Goal: Information Seeking & Learning: Learn about a topic

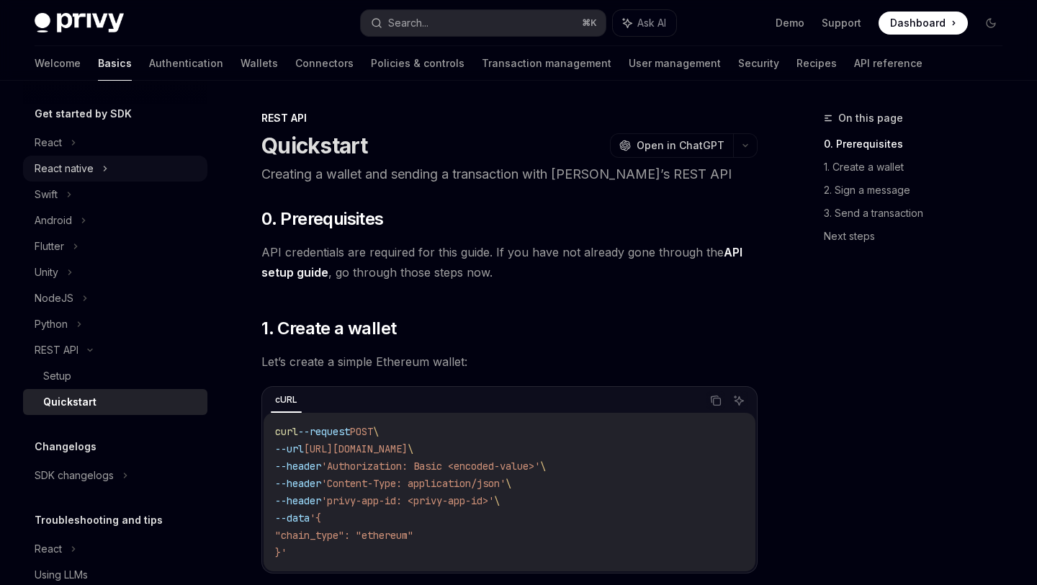
scroll to position [207, 0]
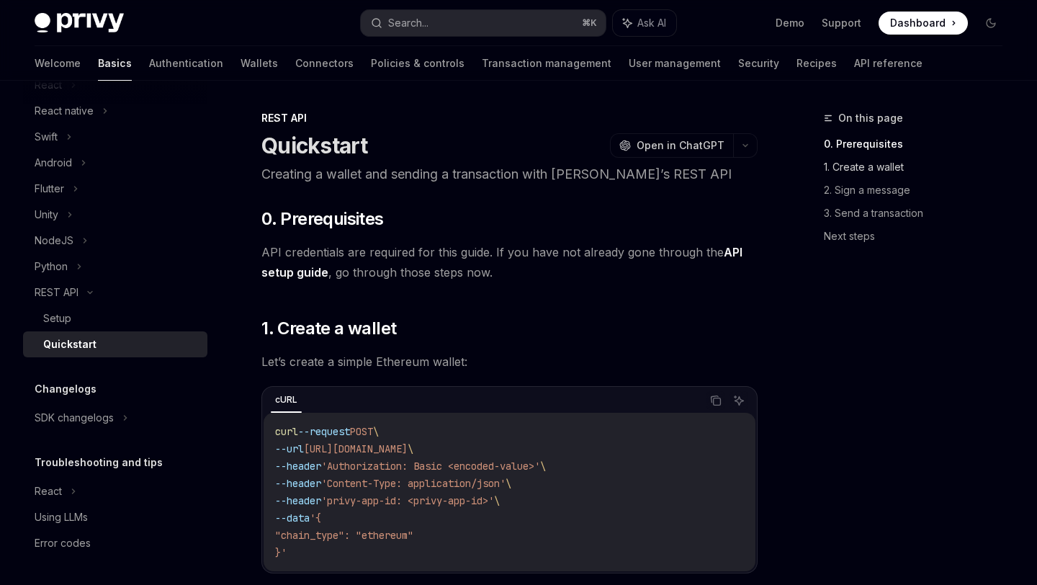
click at [854, 166] on link "1. Create a wallet" at bounding box center [919, 167] width 190 height 23
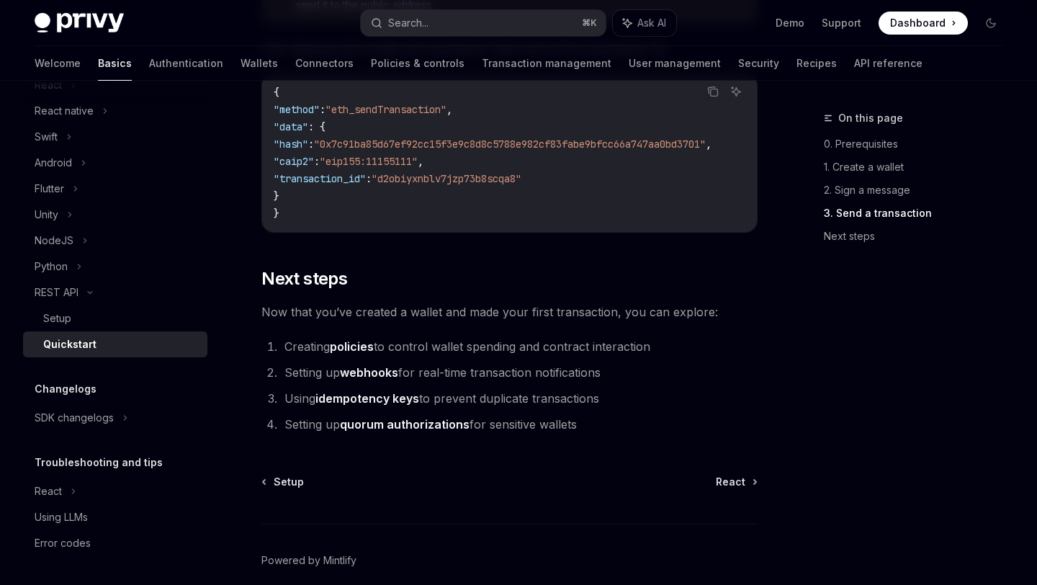
scroll to position [1957, 0]
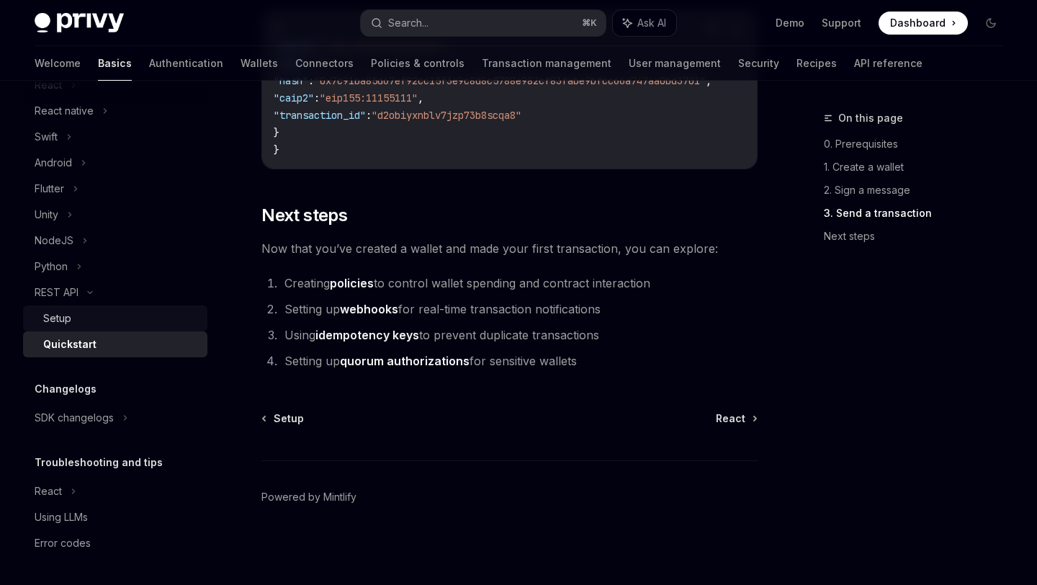
click at [62, 324] on div "Setup" at bounding box center [57, 318] width 28 height 17
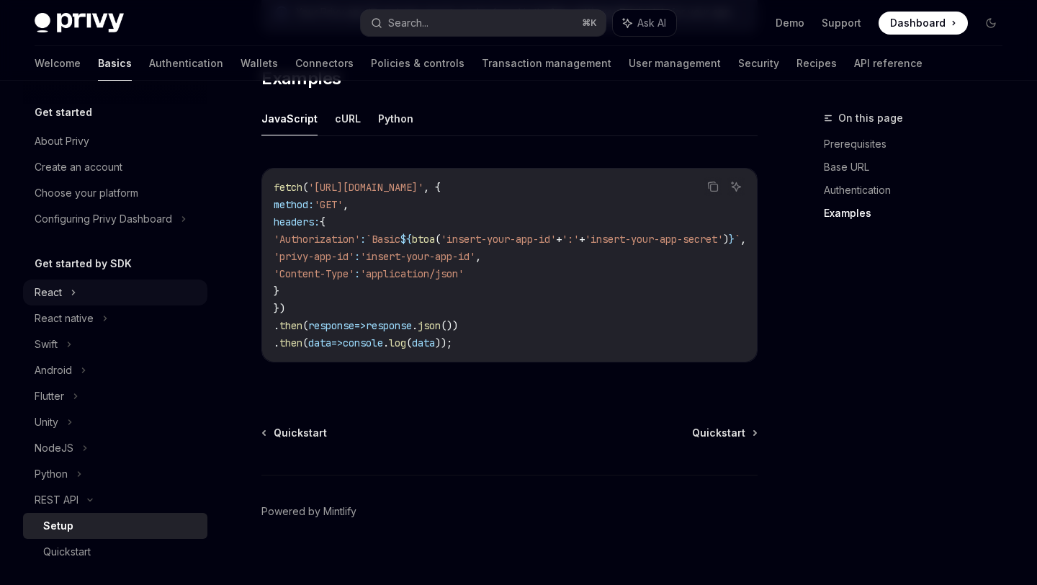
click at [56, 290] on div "React" at bounding box center [48, 292] width 27 height 17
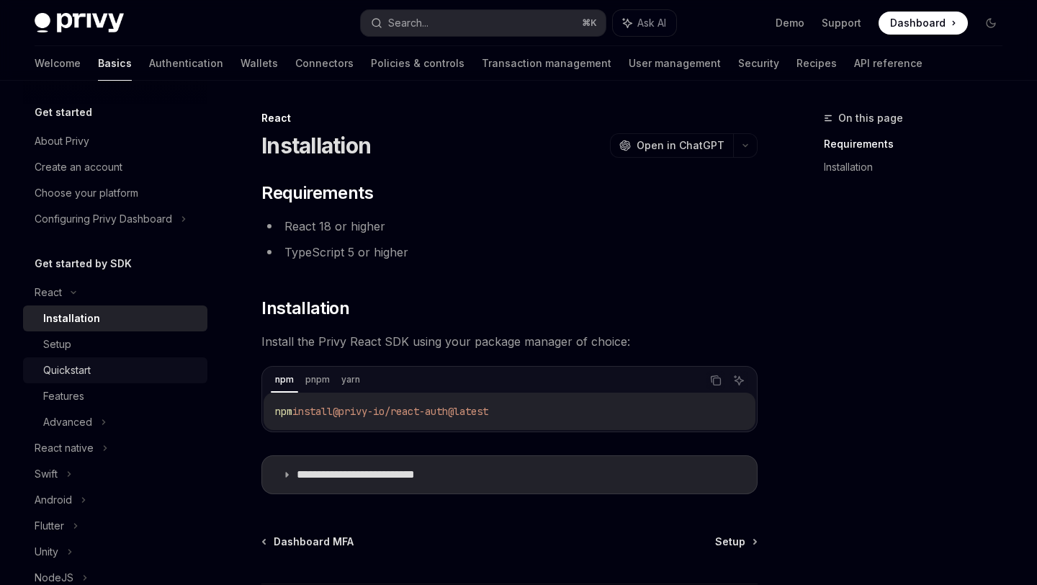
click at [92, 357] on link "Quickstart" at bounding box center [115, 370] width 184 height 26
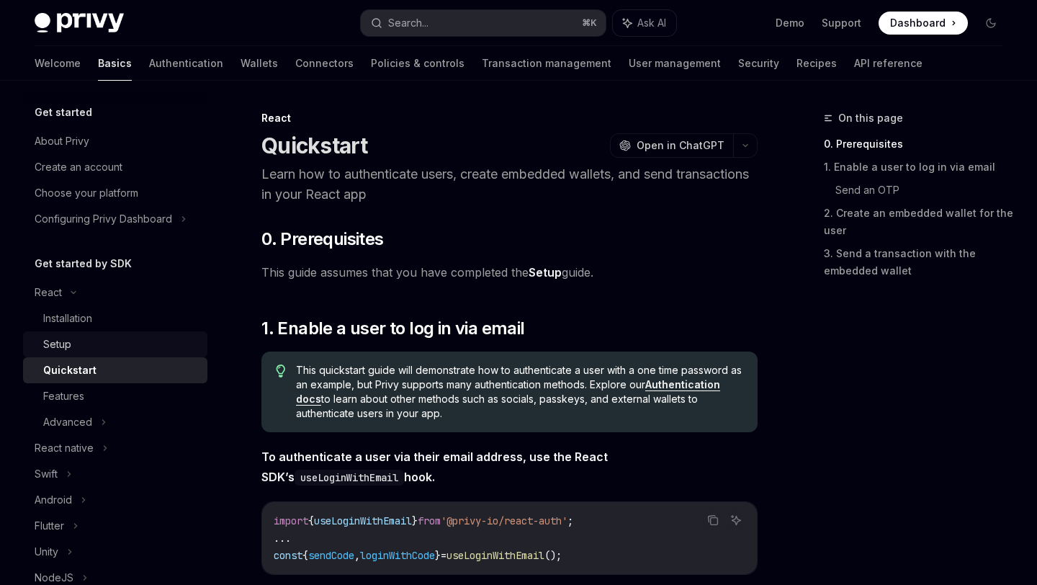
click at [85, 351] on div "Setup" at bounding box center [121, 344] width 156 height 17
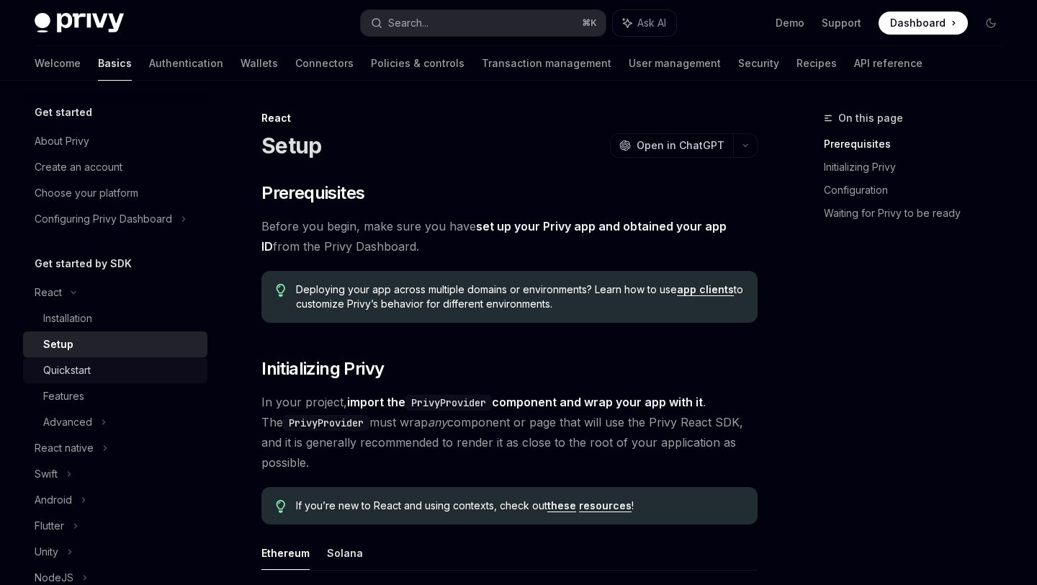
click at [93, 382] on link "Quickstart" at bounding box center [115, 370] width 184 height 26
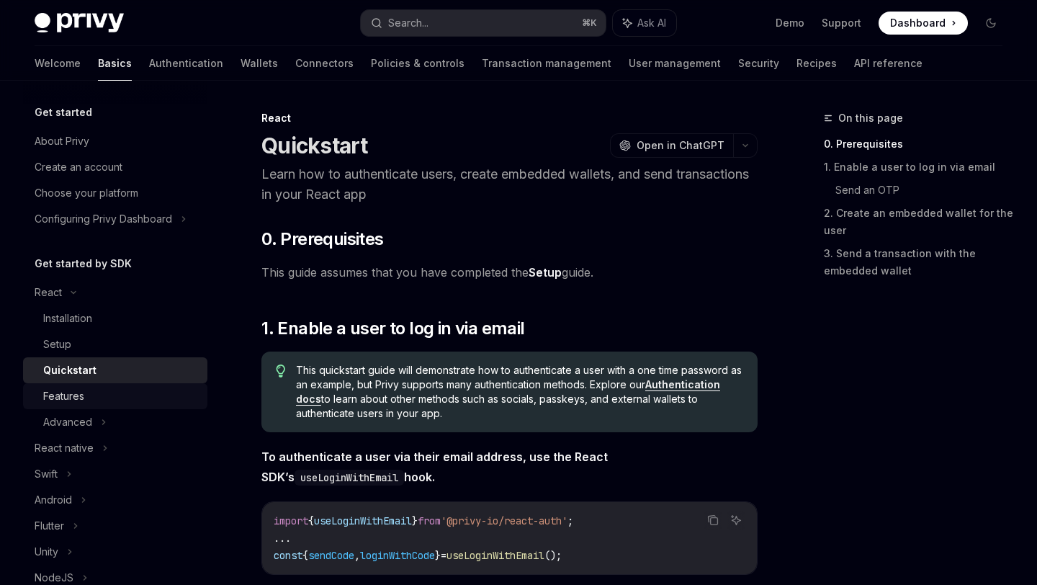
click at [89, 405] on link "Features" at bounding box center [115, 396] width 184 height 26
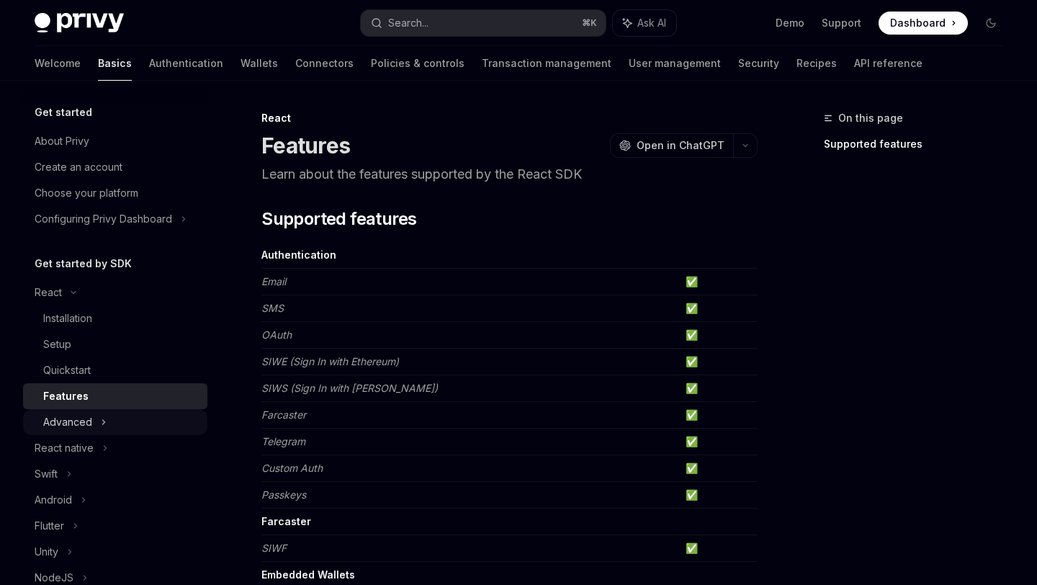
click at [74, 423] on div "Advanced" at bounding box center [67, 421] width 49 height 17
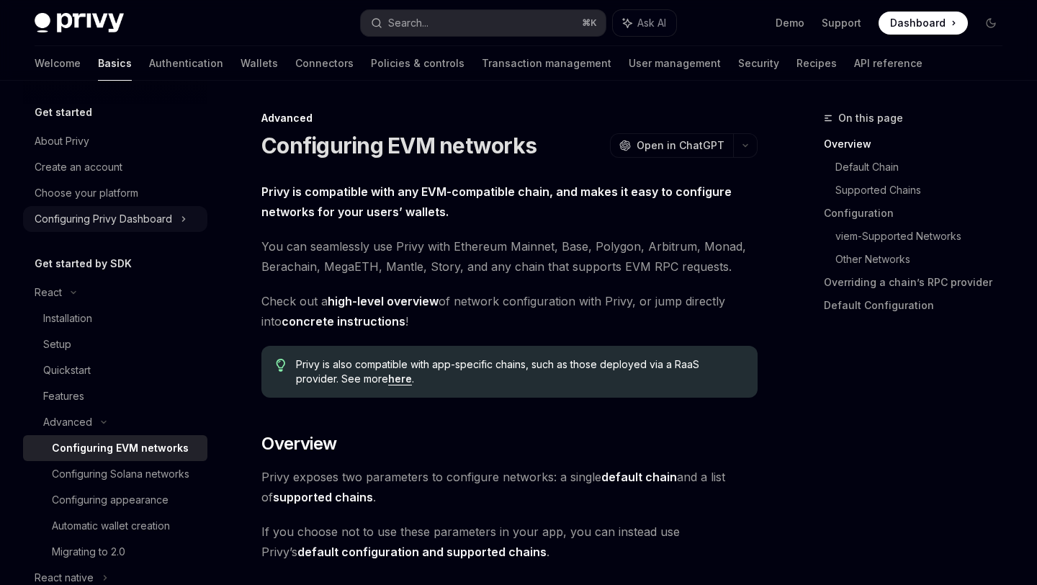
click at [135, 223] on div "Configuring Privy Dashboard" at bounding box center [104, 218] width 138 height 17
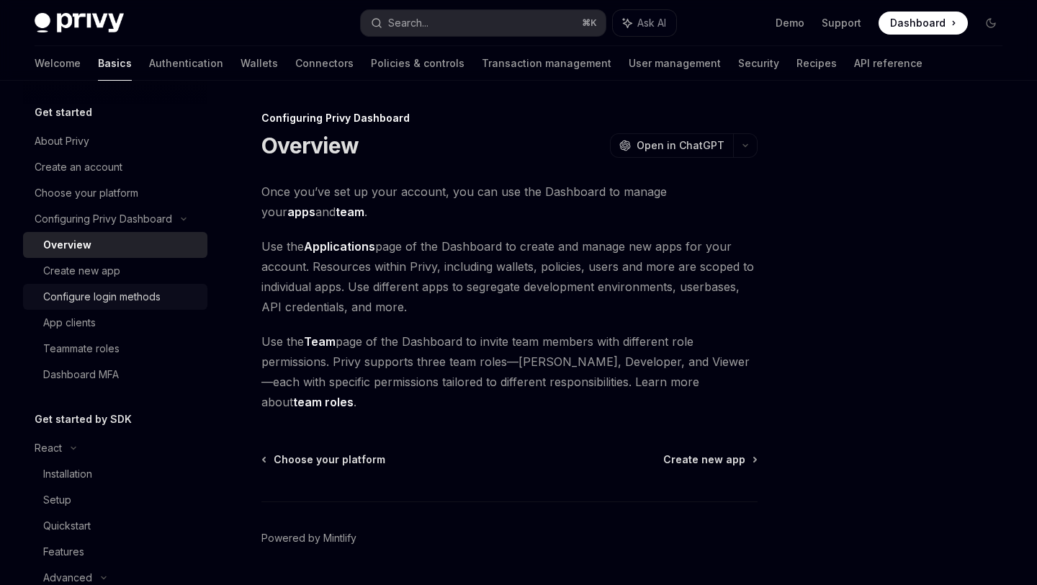
click at [102, 299] on div "Configure login methods" at bounding box center [101, 296] width 117 height 17
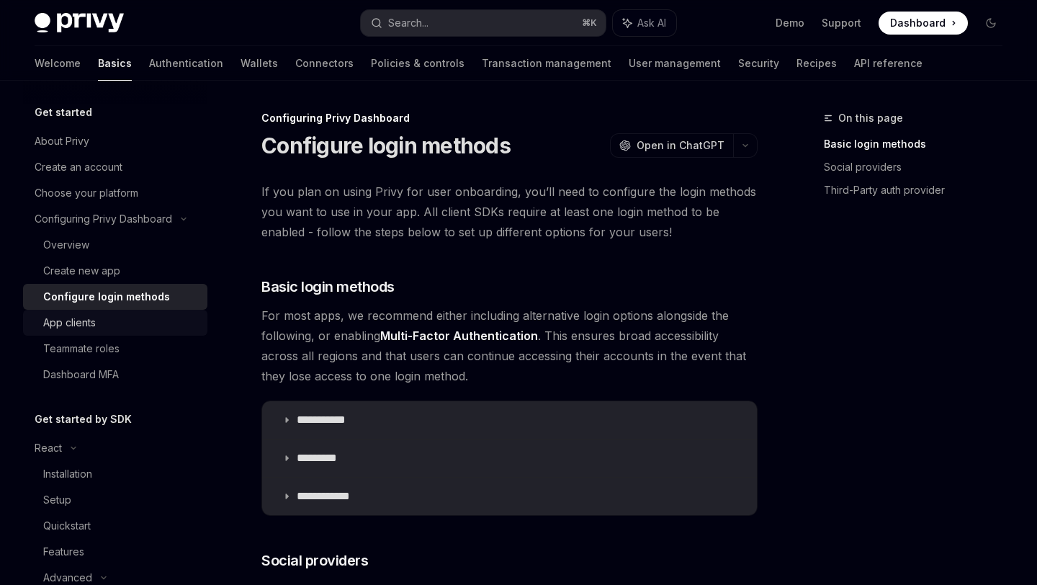
click at [85, 329] on div "App clients" at bounding box center [69, 322] width 53 height 17
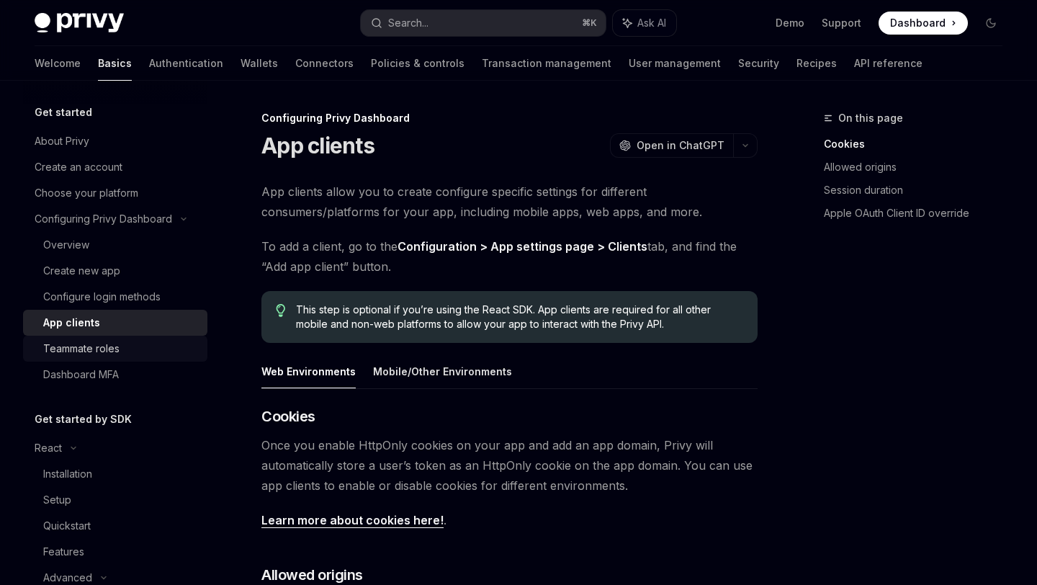
click at [81, 349] on div "Teammate roles" at bounding box center [81, 348] width 76 height 17
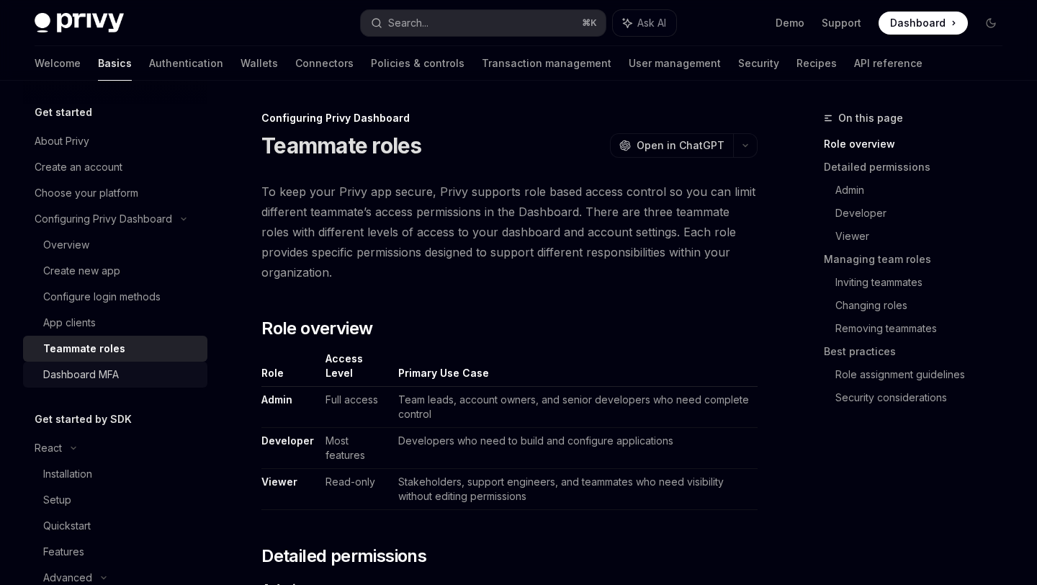
click at [83, 366] on div "Dashboard MFA" at bounding box center [81, 374] width 76 height 17
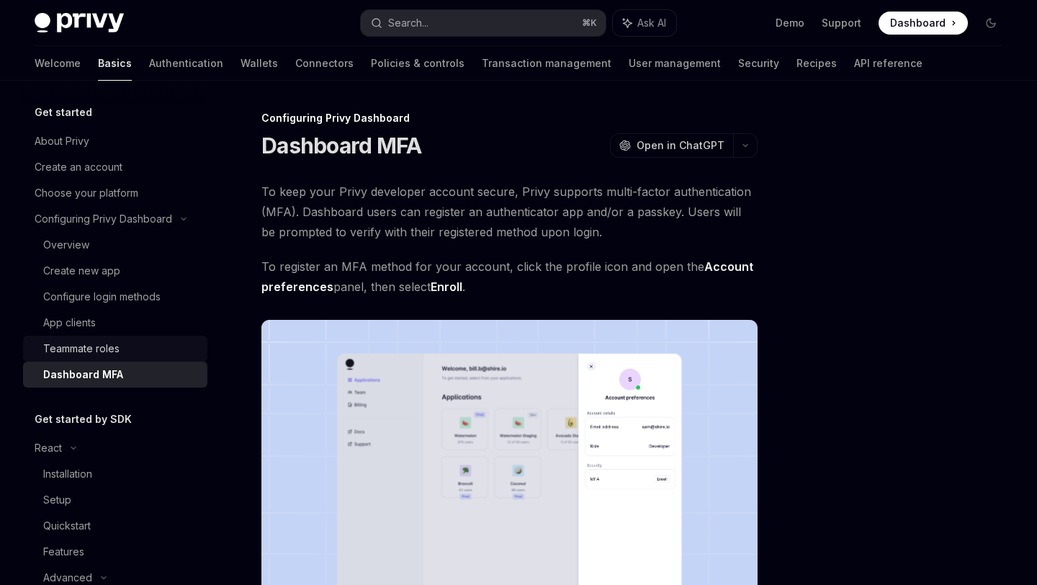
click at [80, 346] on div "Teammate roles" at bounding box center [81, 348] width 76 height 17
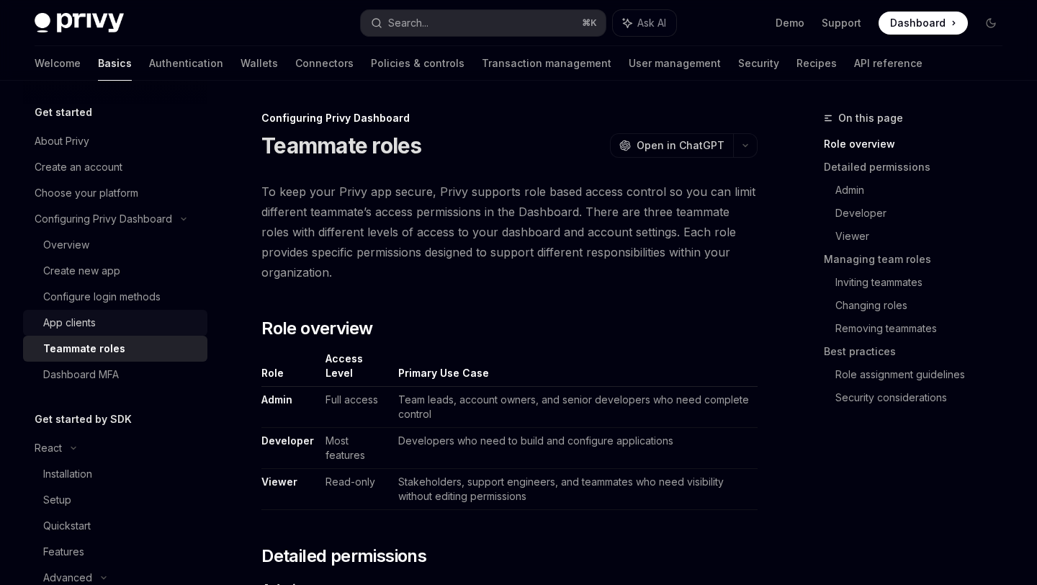
click at [73, 323] on div "App clients" at bounding box center [69, 322] width 53 height 17
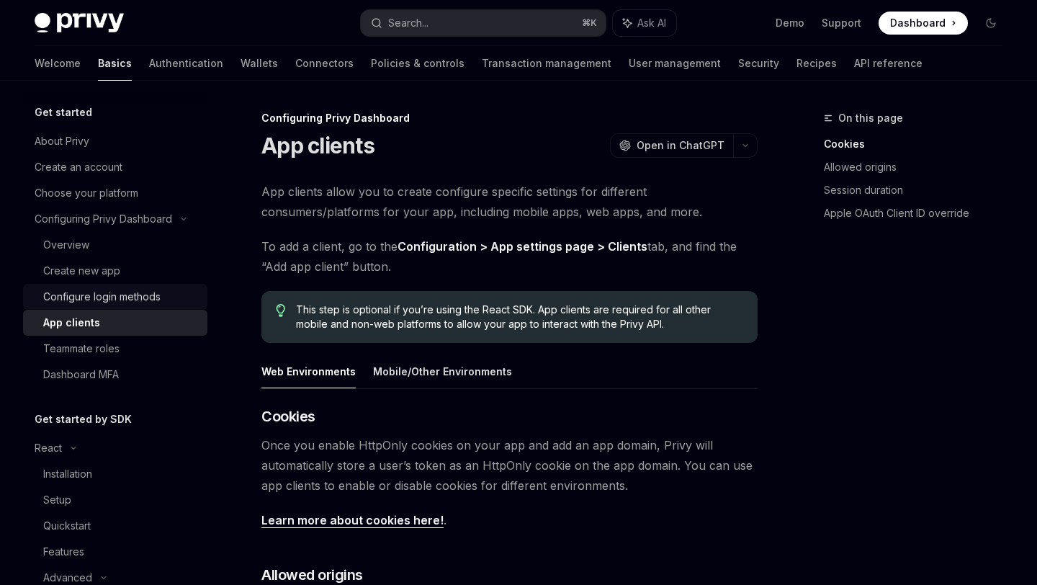
click at [78, 300] on div "Configure login methods" at bounding box center [101, 296] width 117 height 17
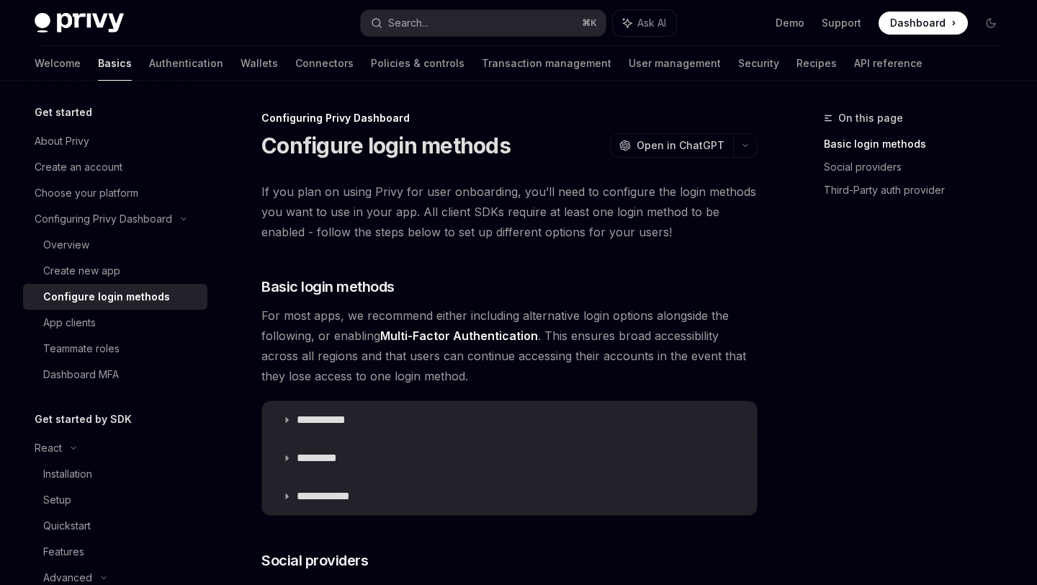
click at [75, 294] on div "Configure login methods" at bounding box center [106, 296] width 127 height 17
click at [73, 281] on link "Create new app" at bounding box center [115, 271] width 184 height 26
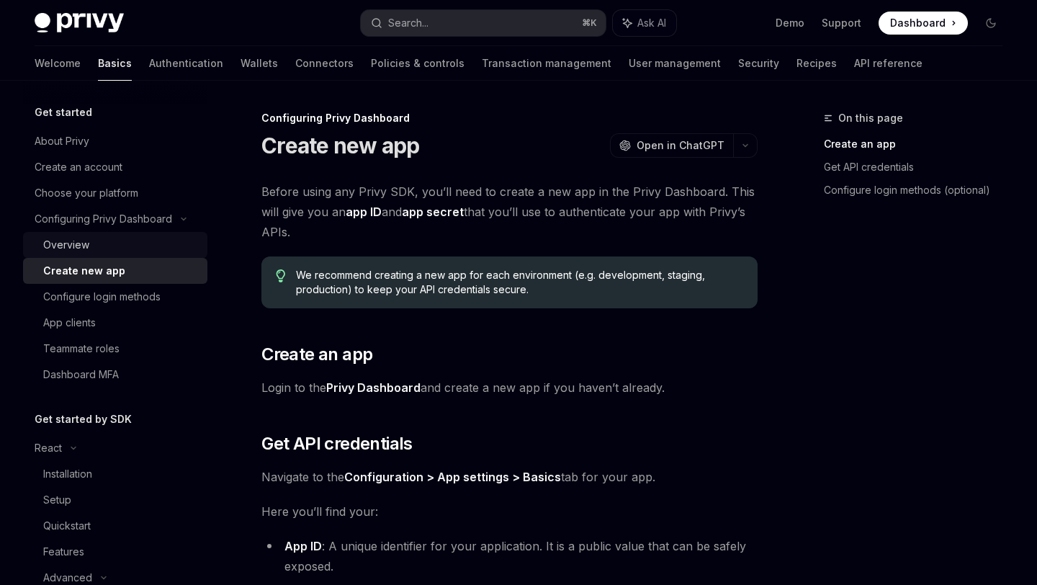
click at [74, 250] on div "Overview" at bounding box center [66, 244] width 46 height 17
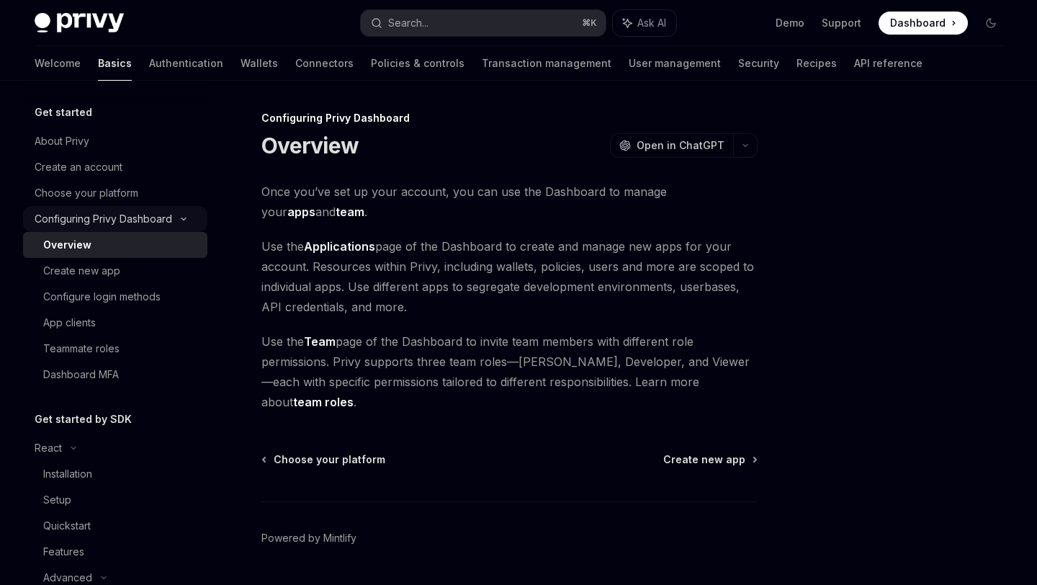
click at [73, 227] on div "Configuring Privy Dashboard" at bounding box center [104, 218] width 138 height 17
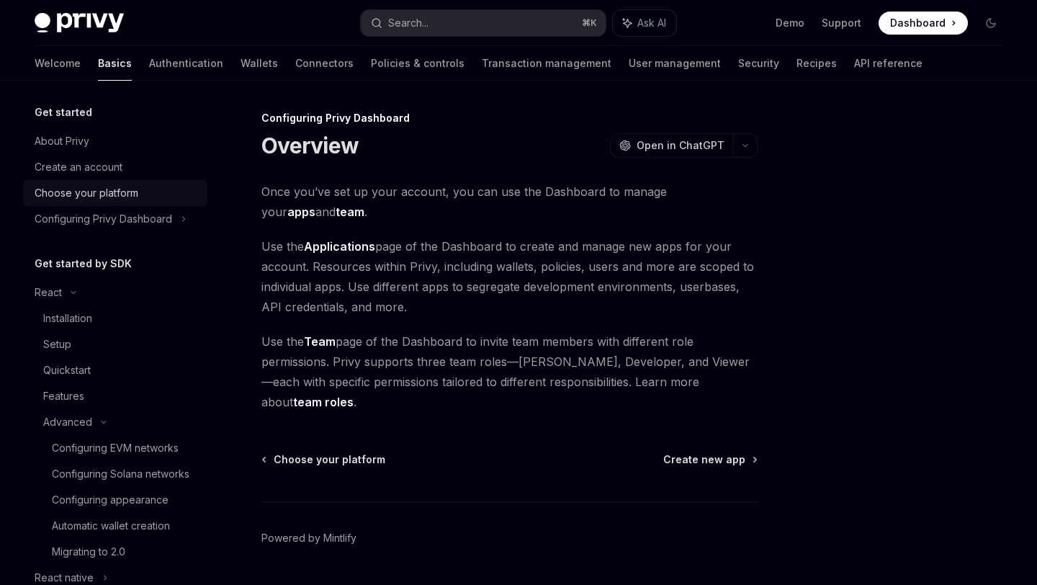
click at [71, 187] on div "Choose your platform" at bounding box center [87, 192] width 104 height 17
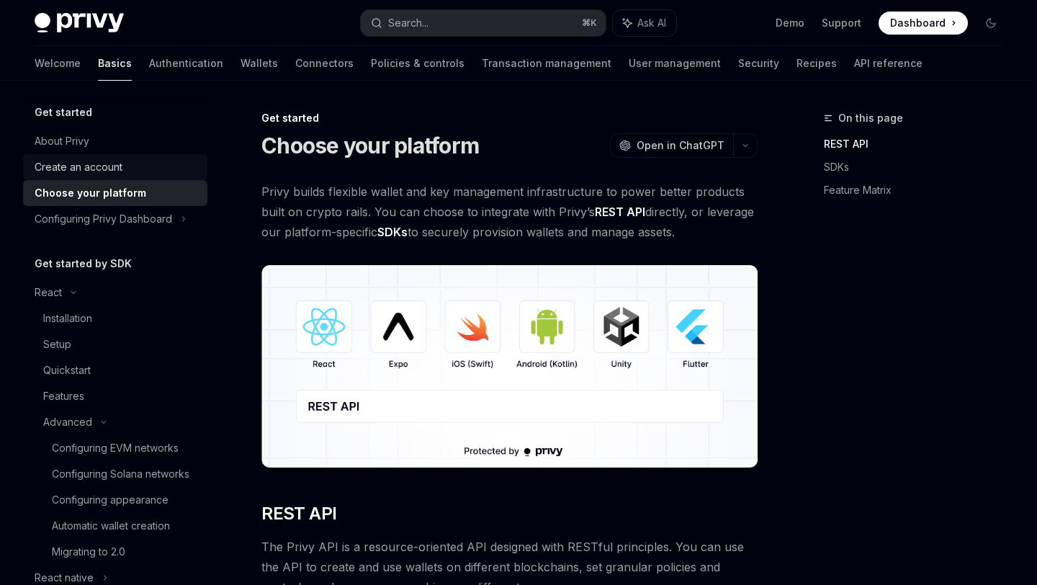
click at [68, 166] on div "Create an account" at bounding box center [79, 166] width 88 height 17
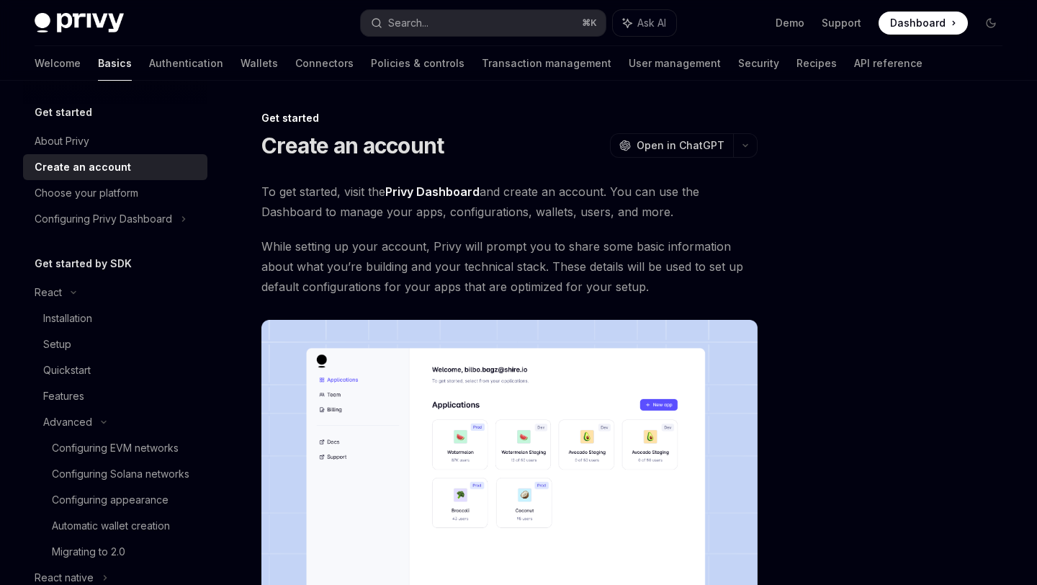
click at [73, 179] on link "Create an account" at bounding box center [115, 167] width 184 height 26
click at [82, 197] on div "Choose your platform" at bounding box center [87, 192] width 104 height 17
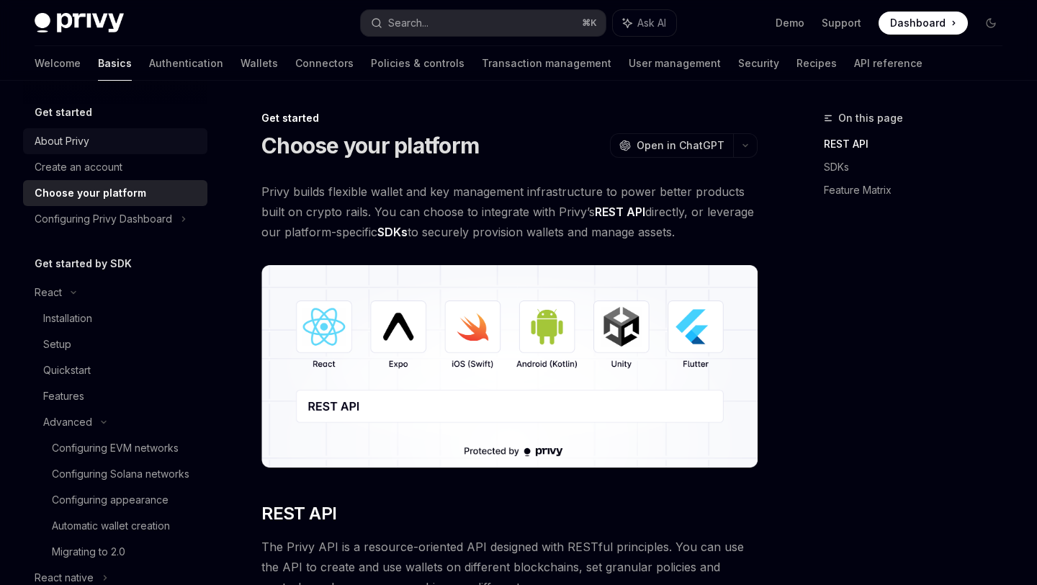
click at [82, 139] on div "About Privy" at bounding box center [62, 140] width 55 height 17
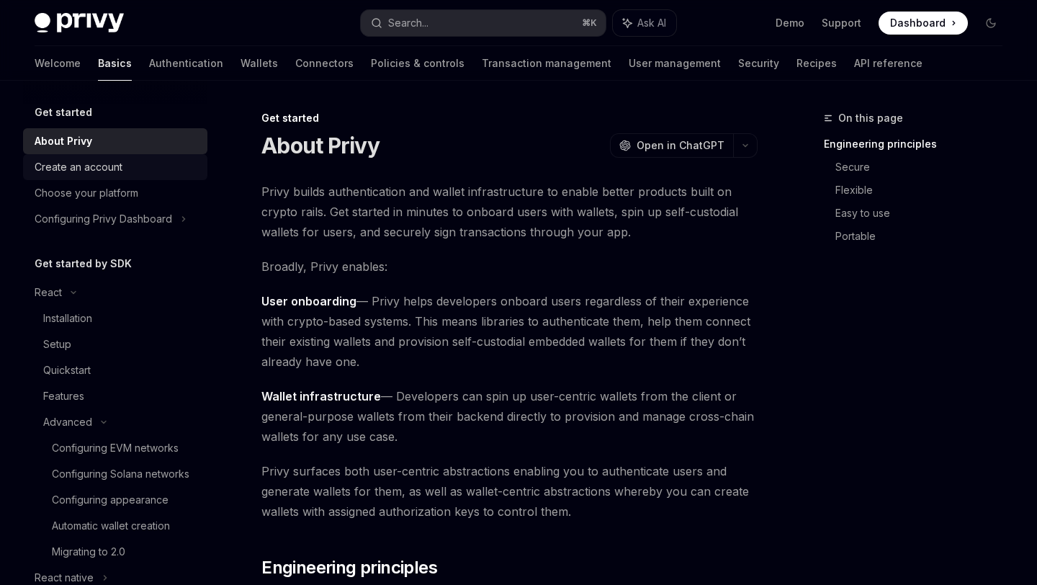
click at [89, 166] on div "Create an account" at bounding box center [79, 166] width 88 height 17
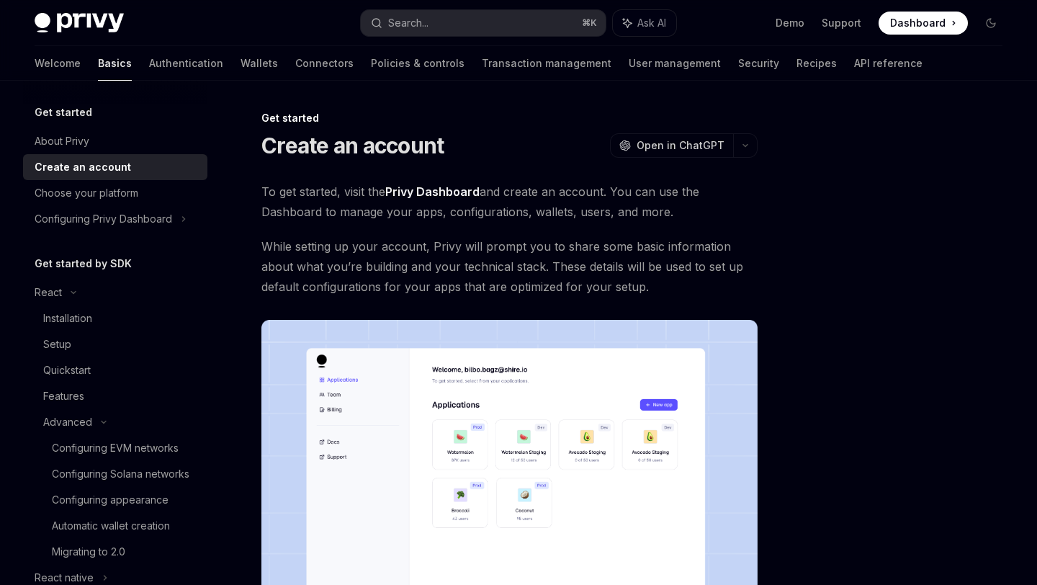
click at [89, 166] on div "Create an account" at bounding box center [83, 166] width 96 height 17
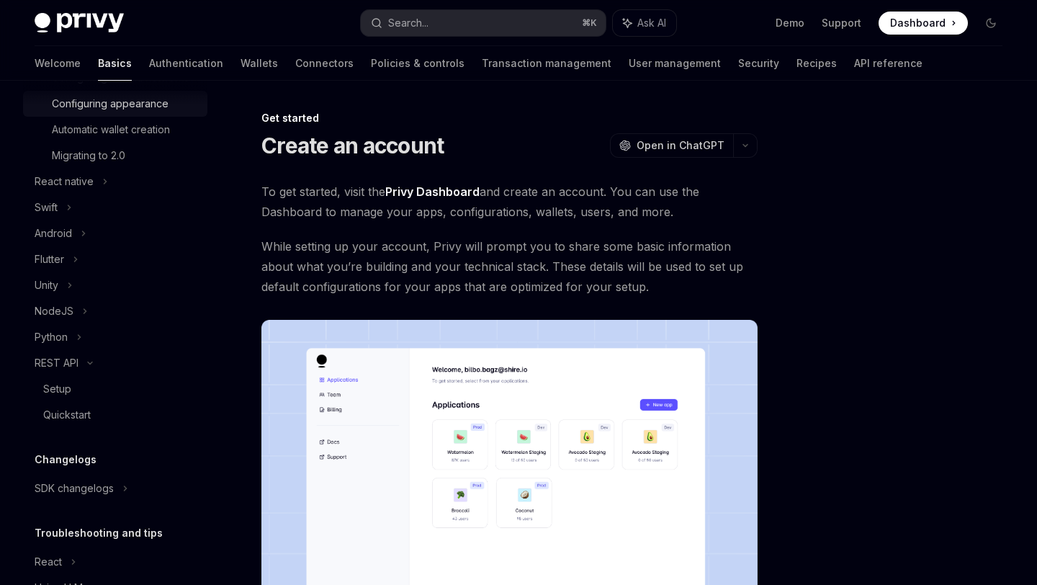
scroll to position [467, 0]
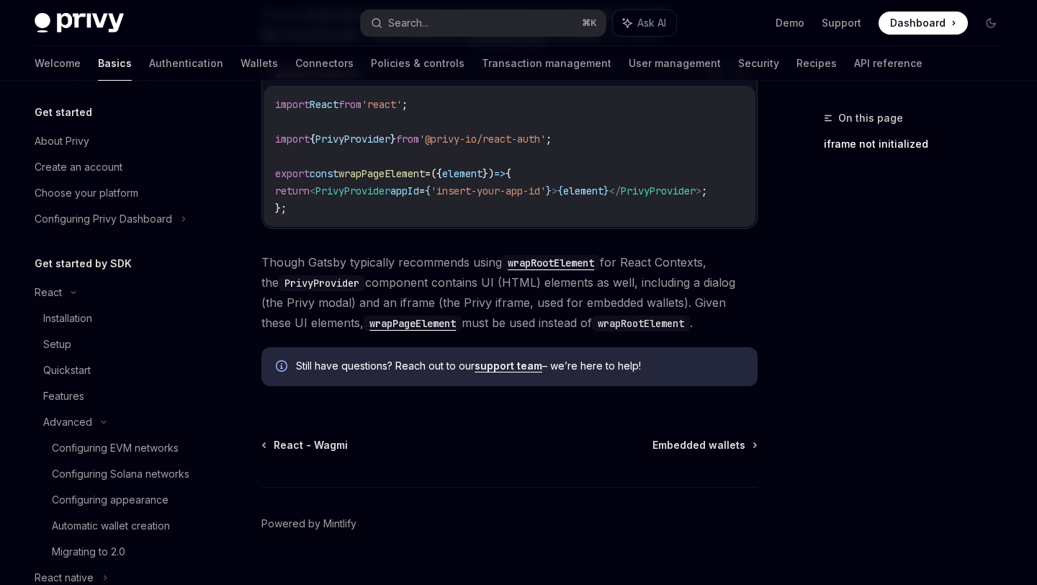
click at [74, 114] on h5 "Get started" at bounding box center [64, 112] width 58 height 17
click at [66, 139] on div "About Privy" at bounding box center [62, 140] width 55 height 17
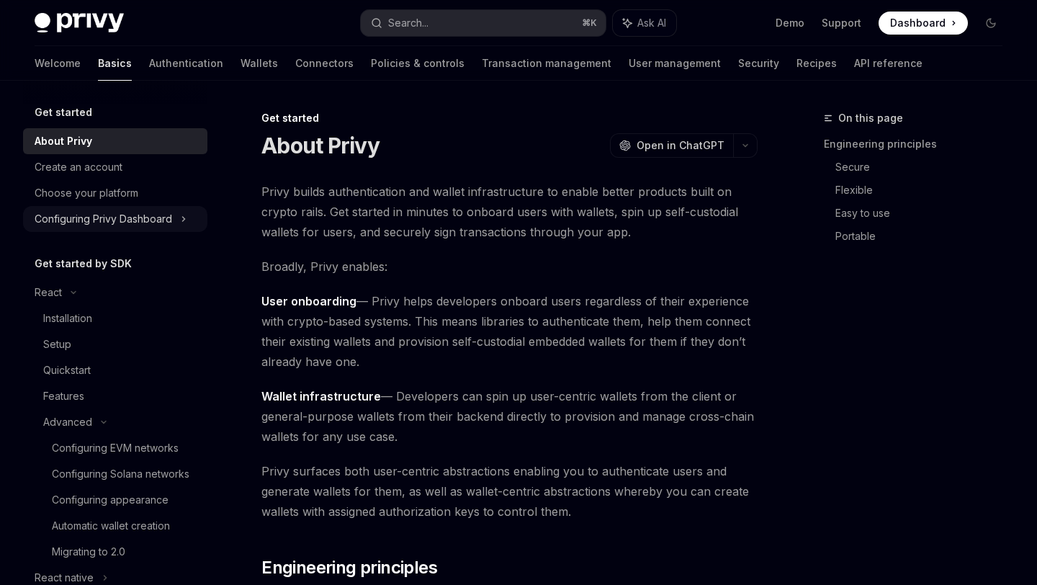
type textarea "*"
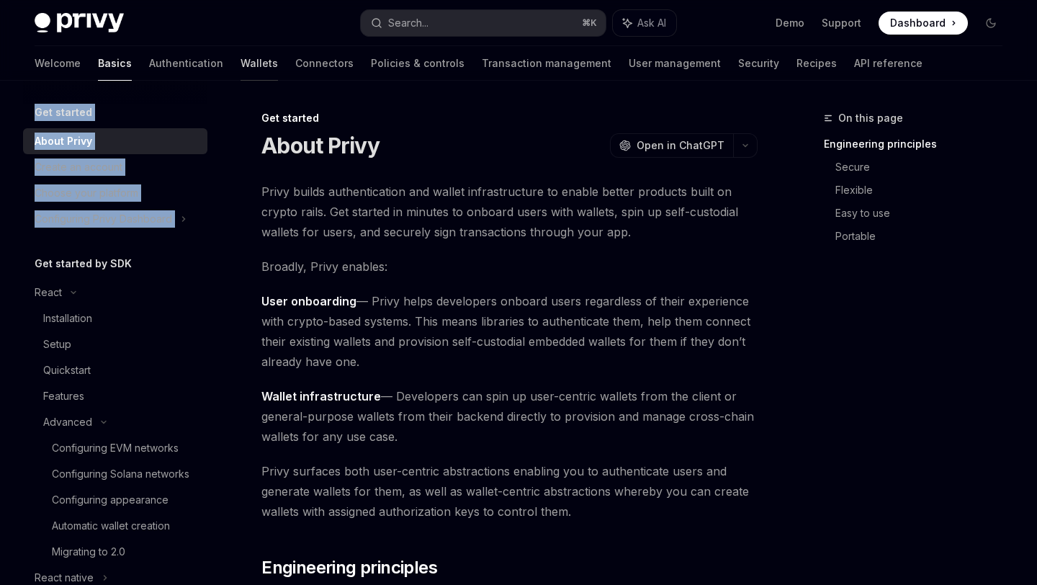
drag, startPoint x: 68, startPoint y: 248, endPoint x: 194, endPoint y: 59, distance: 227.9
